Goal: Find specific page/section: Find specific page/section

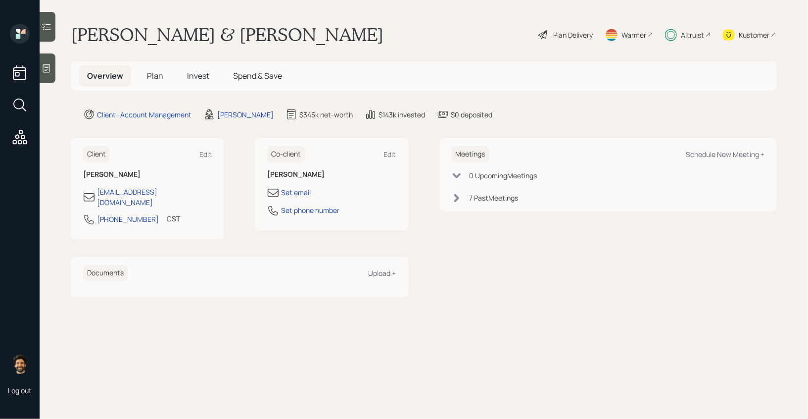
click at [693, 34] on div "Altruist" at bounding box center [692, 35] width 23 height 10
